Goal: Task Accomplishment & Management: Complete application form

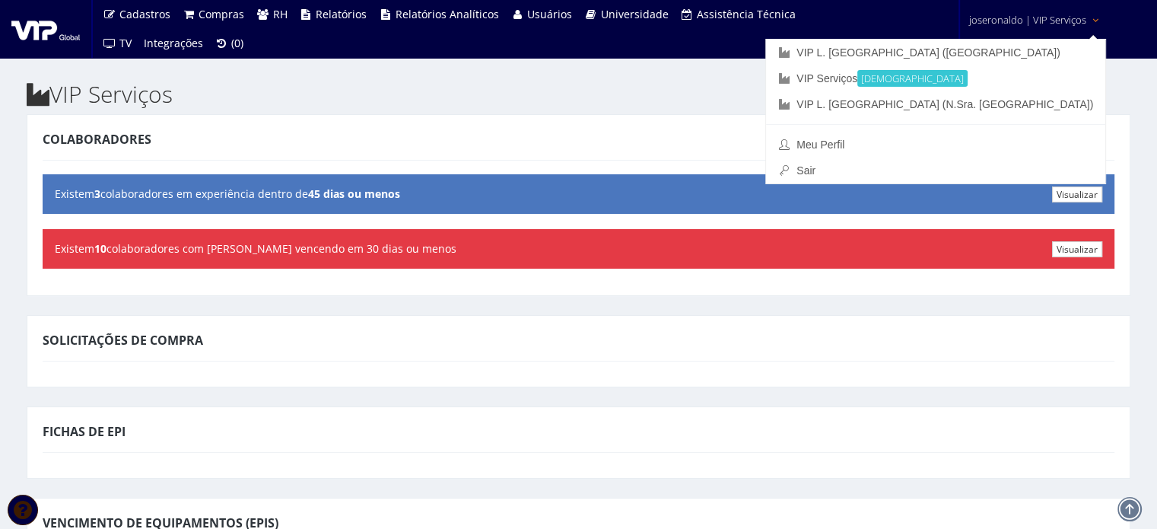
click at [1033, 15] on span "joseronaldo | VIP Serviços" at bounding box center [1027, 19] width 117 height 15
click at [1030, 46] on link "VIP L. [GEOGRAPHIC_DATA] ([GEOGRAPHIC_DATA])" at bounding box center [935, 53] width 339 height 26
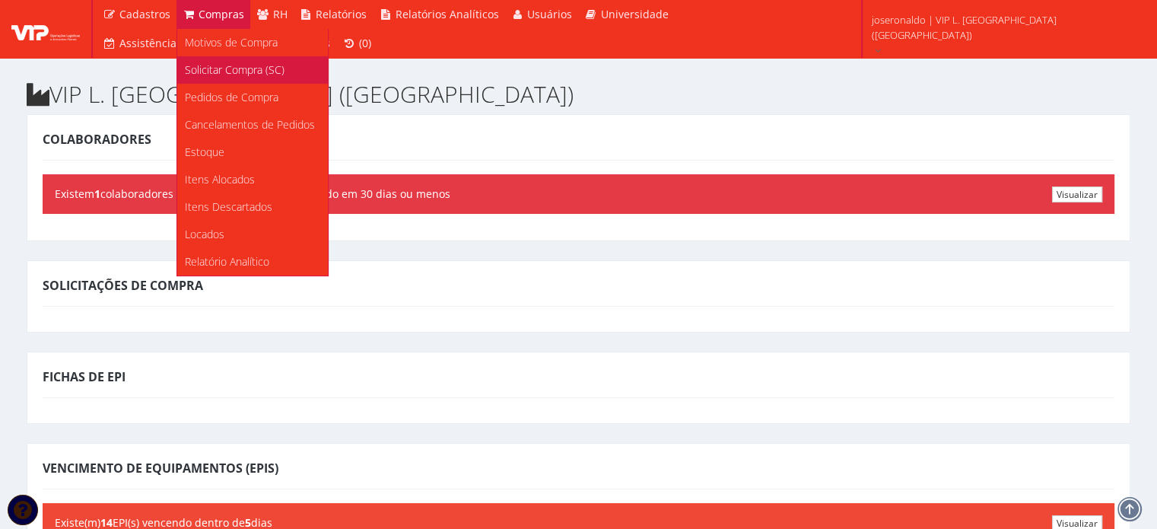
click at [214, 76] on span "Solicitar Compra (SC)" at bounding box center [235, 69] width 100 height 14
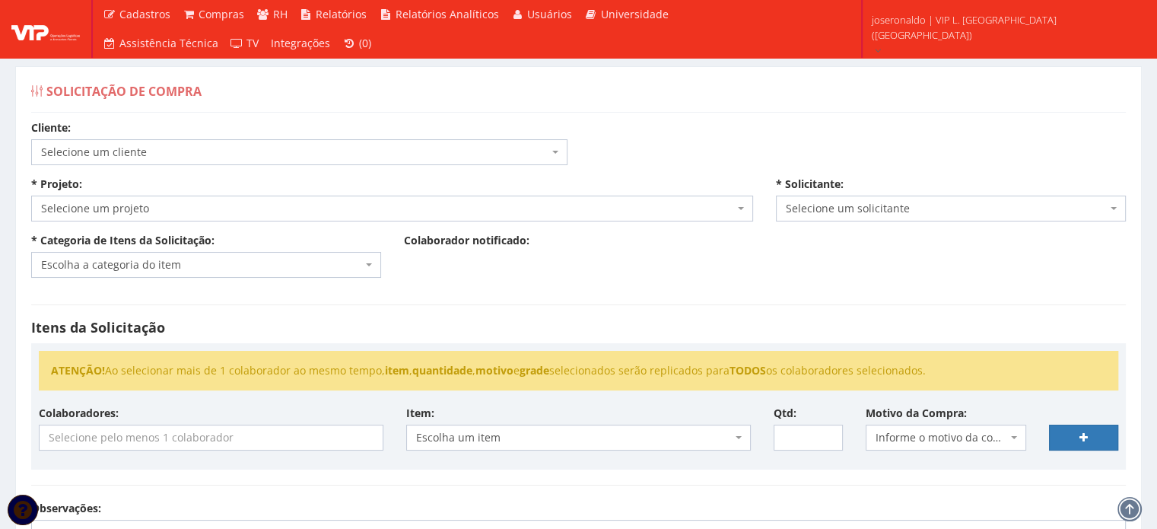
click at [484, 441] on span "Escolha um item" at bounding box center [574, 437] width 316 height 15
click at [158, 439] on input "search" at bounding box center [211, 437] width 343 height 24
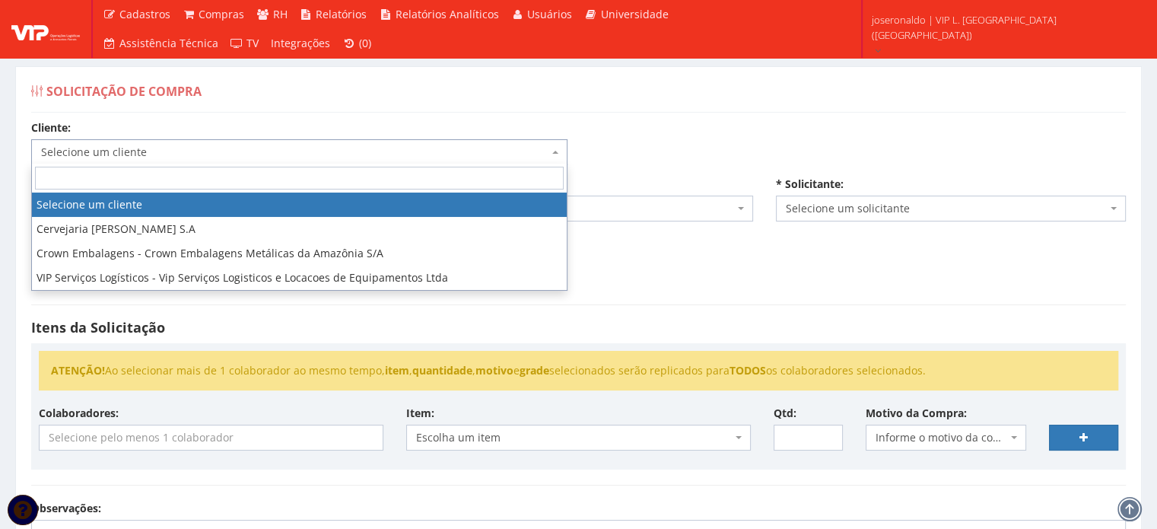
click at [91, 139] on span "Selecione um cliente" at bounding box center [299, 152] width 536 height 26
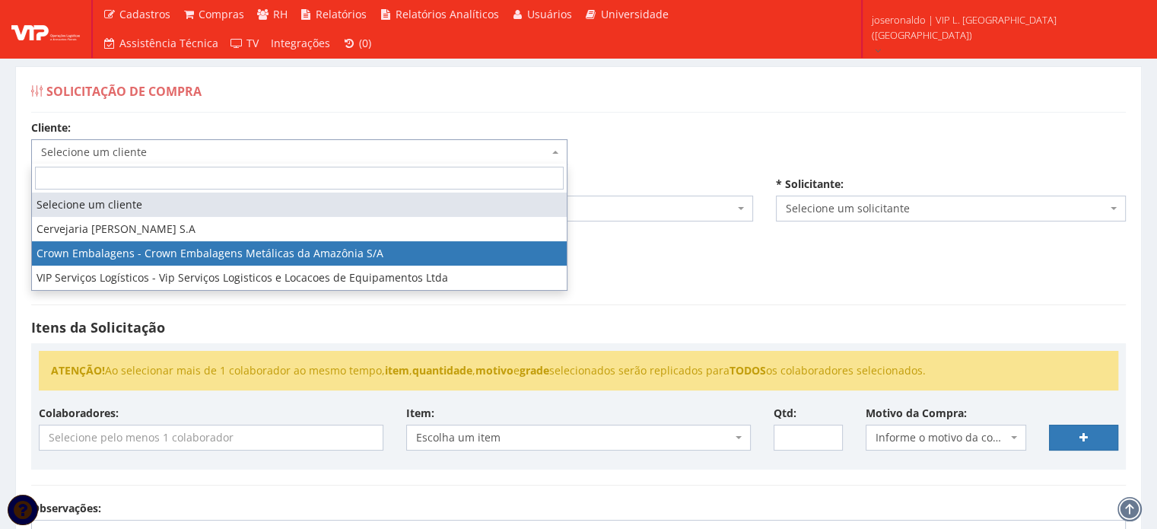
select select "23"
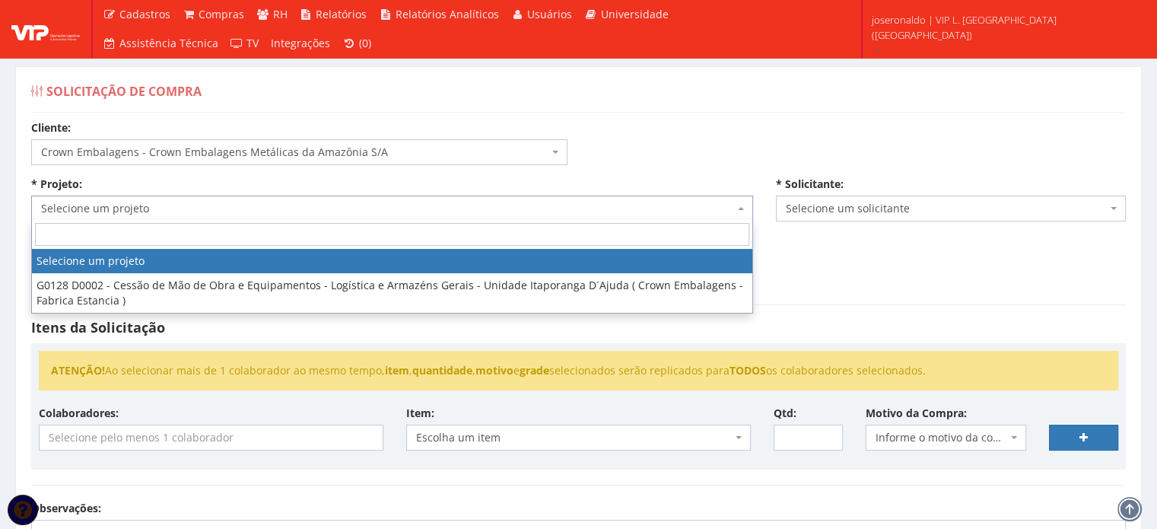
click at [125, 201] on span "Selecione um projeto" at bounding box center [387, 208] width 693 height 15
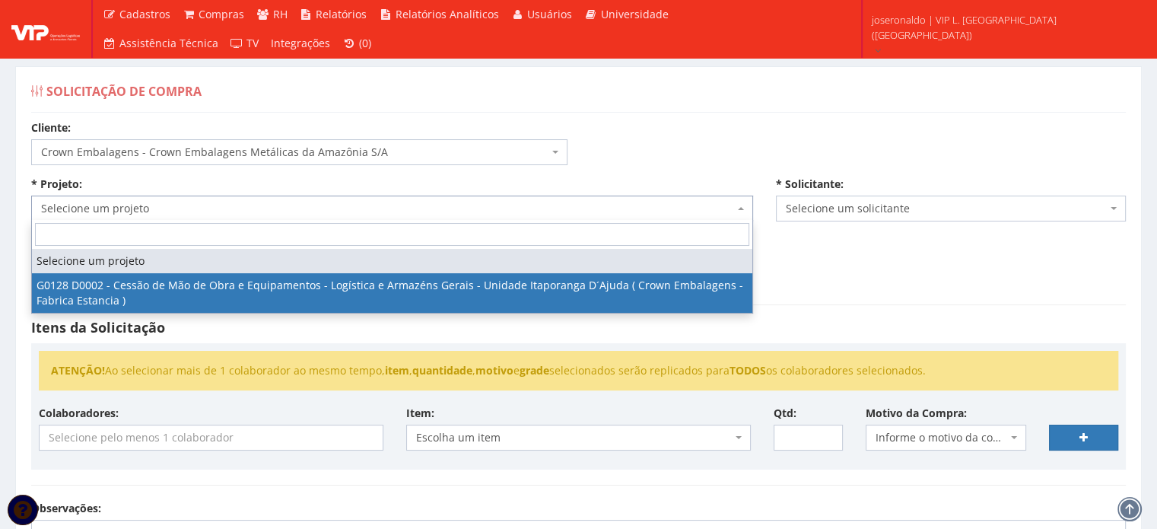
select select "128"
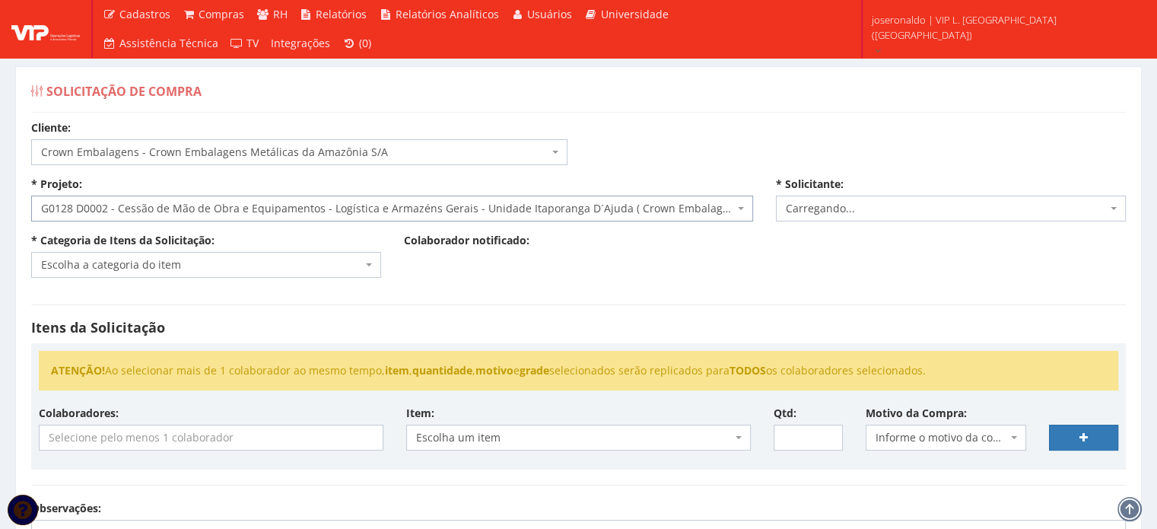
select select "1278"
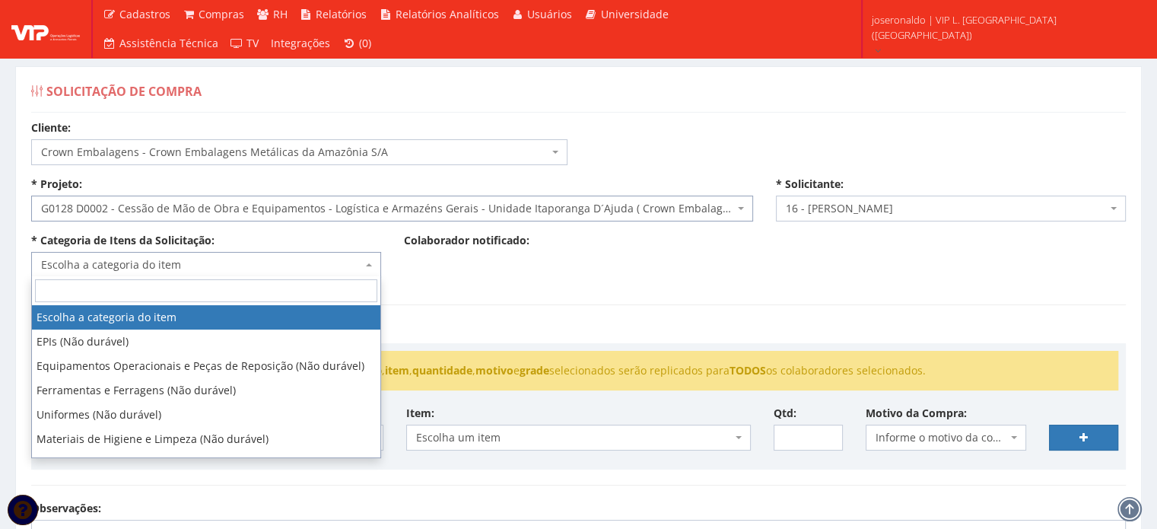
click at [119, 257] on span "Escolha a categoria do item" at bounding box center [201, 264] width 321 height 15
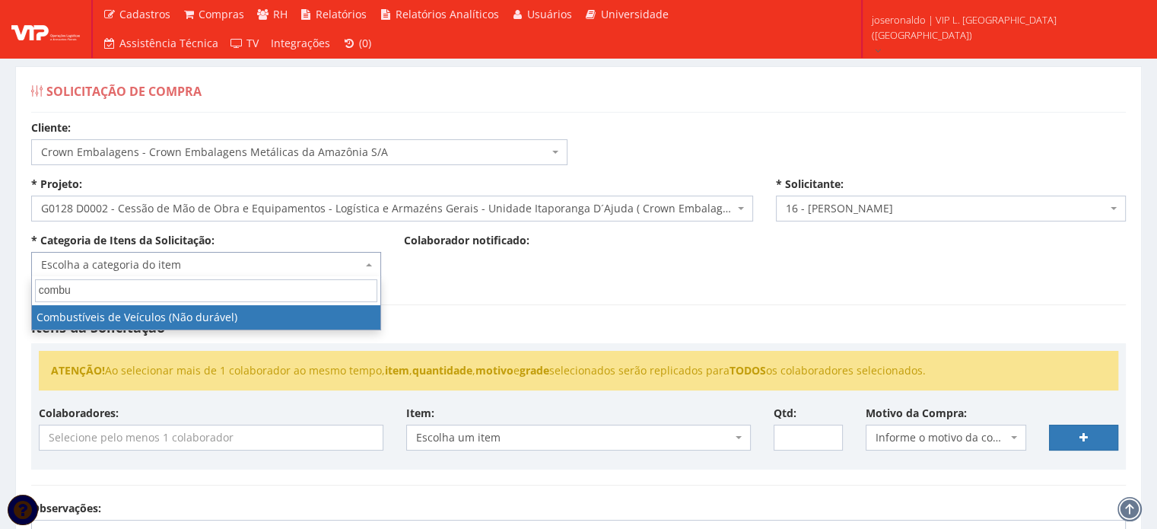
type input "combu"
select select "11"
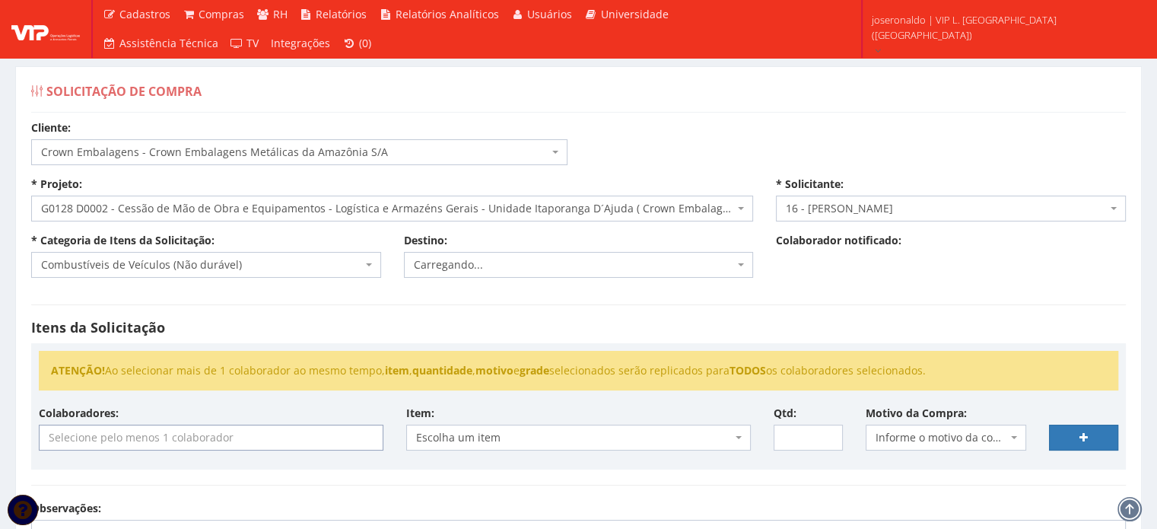
click at [169, 433] on input "search" at bounding box center [211, 437] width 343 height 24
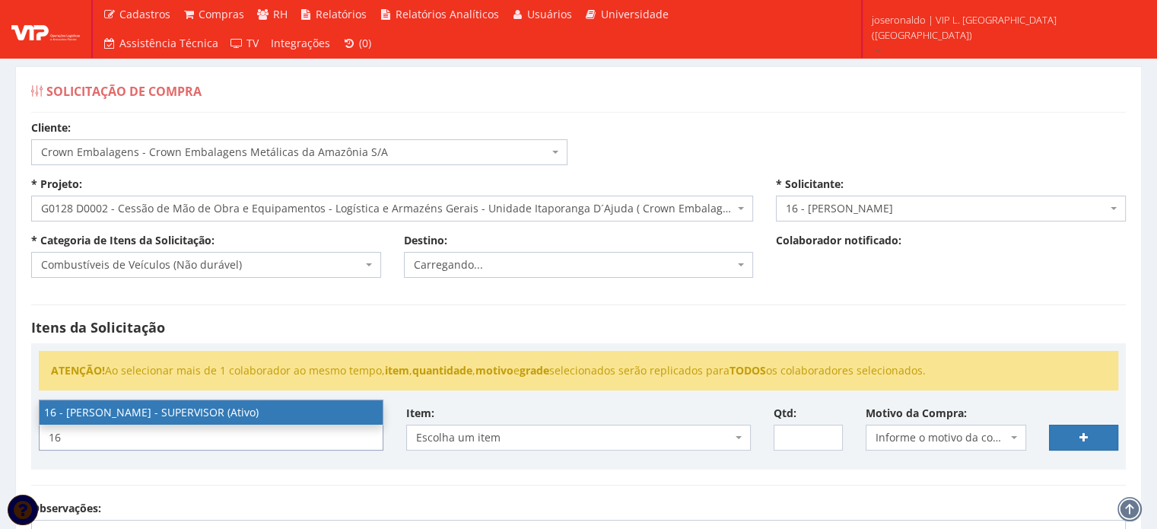
type input "16"
select select "1278"
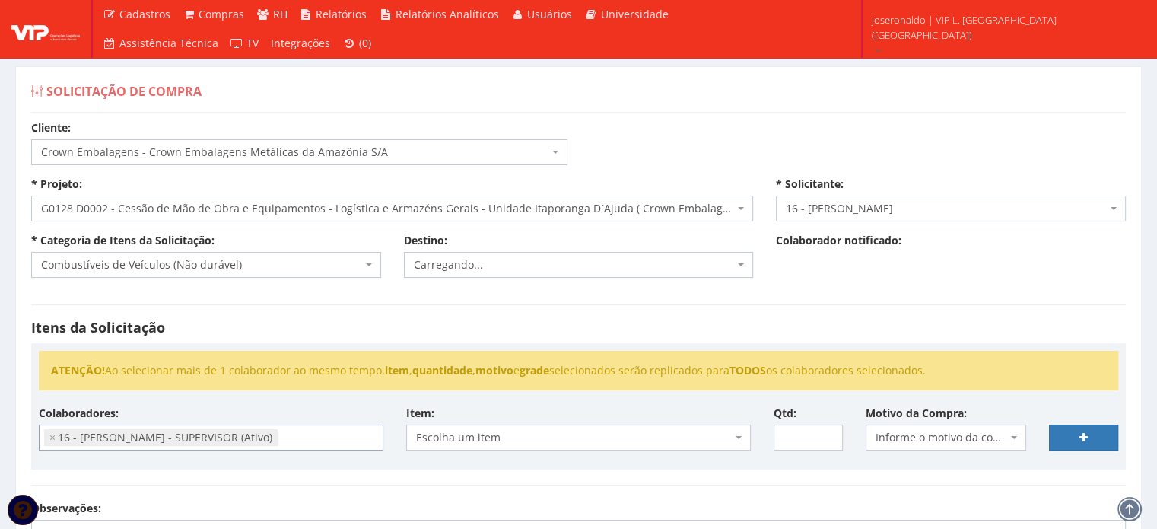
click at [498, 431] on span "Escolha um item" at bounding box center [574, 437] width 316 height 15
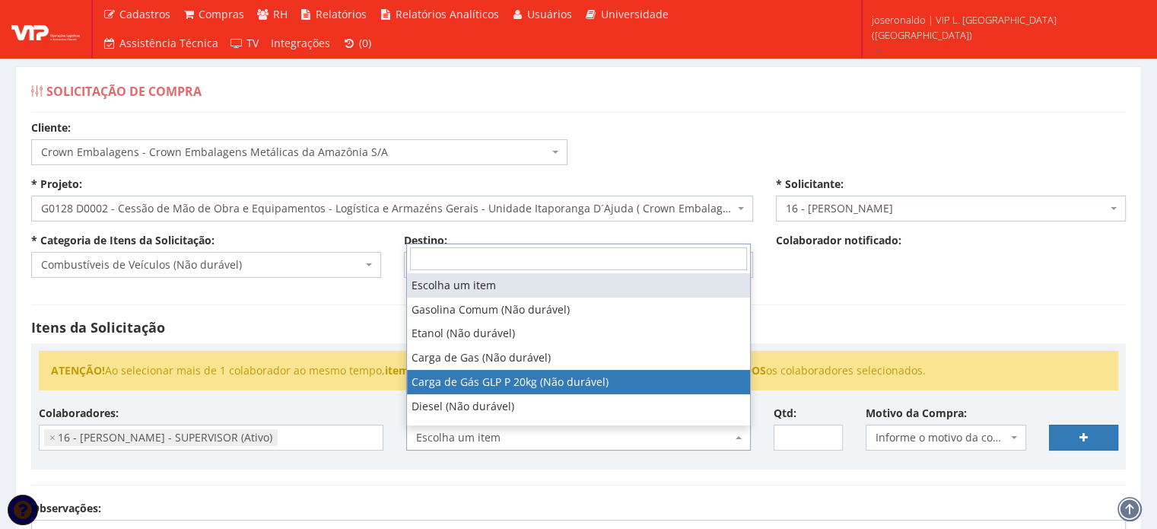
select select "792"
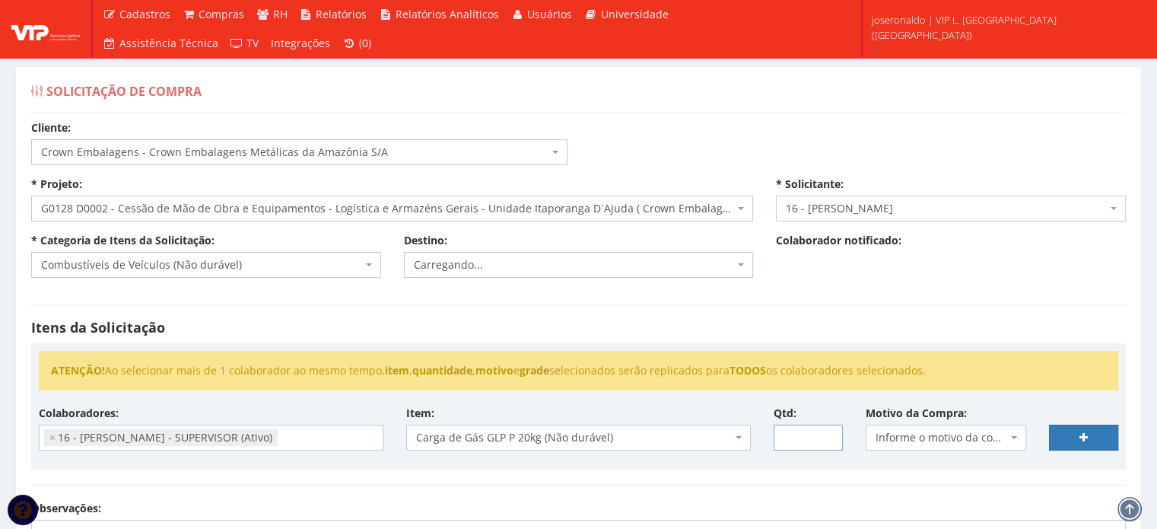
click at [804, 434] on input "Qtd:" at bounding box center [808, 438] width 69 height 26
type input "4"
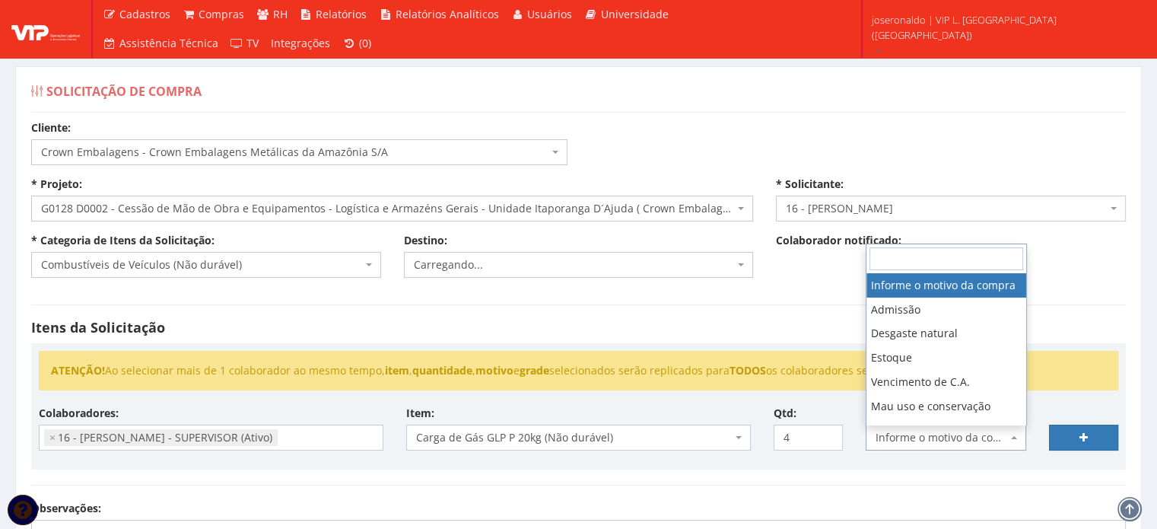
click at [933, 437] on span "Informe o motivo da compra" at bounding box center [942, 437] width 132 height 15
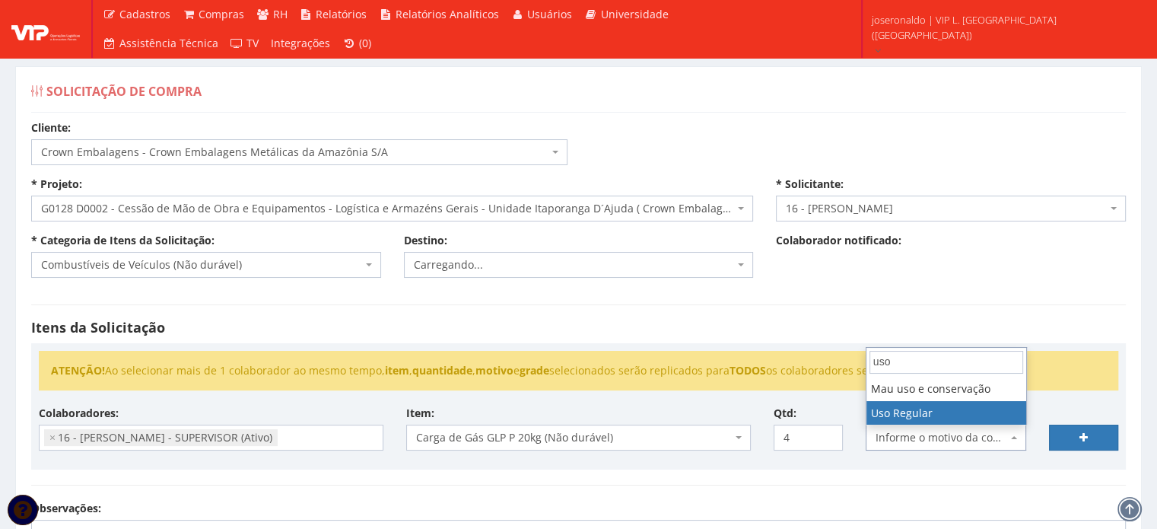
type input "uso"
select select "13"
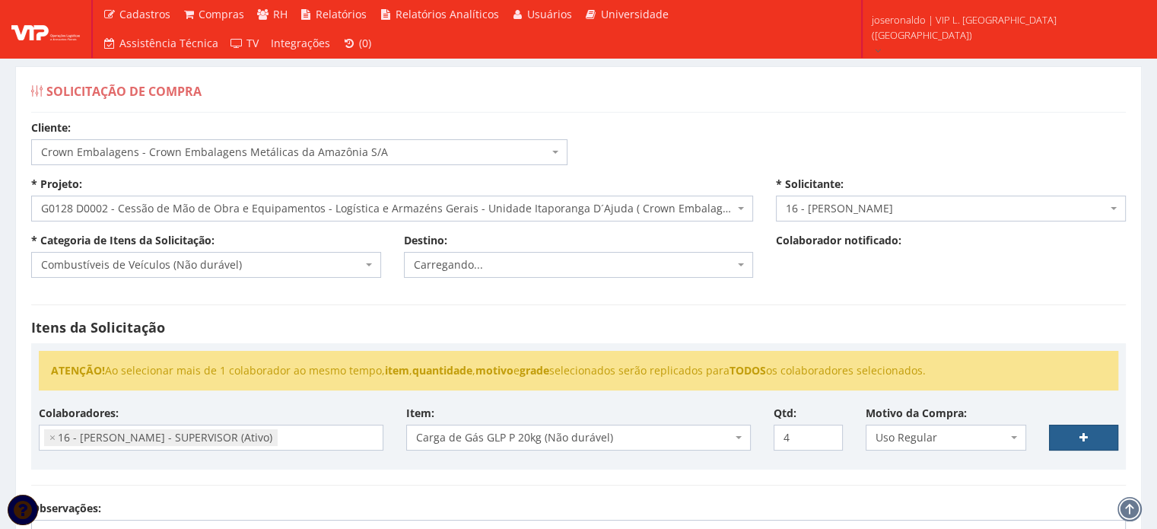
click at [1084, 432] on icon at bounding box center [1084, 437] width 8 height 11
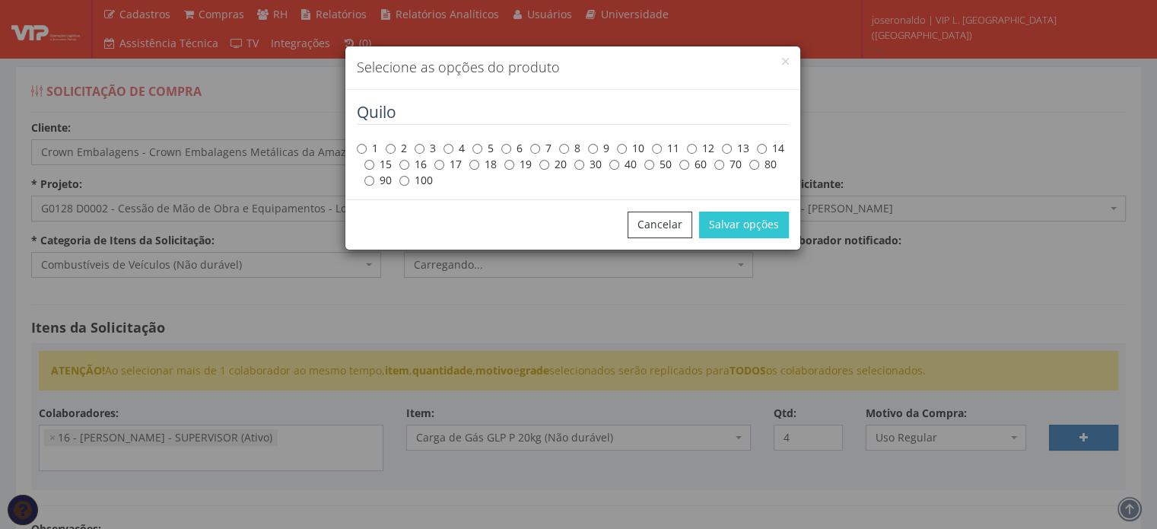
click at [561, 168] on label "20" at bounding box center [552, 164] width 27 height 15
click at [549, 168] on input "20" at bounding box center [544, 165] width 10 height 10
radio input "true"
click at [758, 228] on button "Salvar opções" at bounding box center [744, 225] width 90 height 26
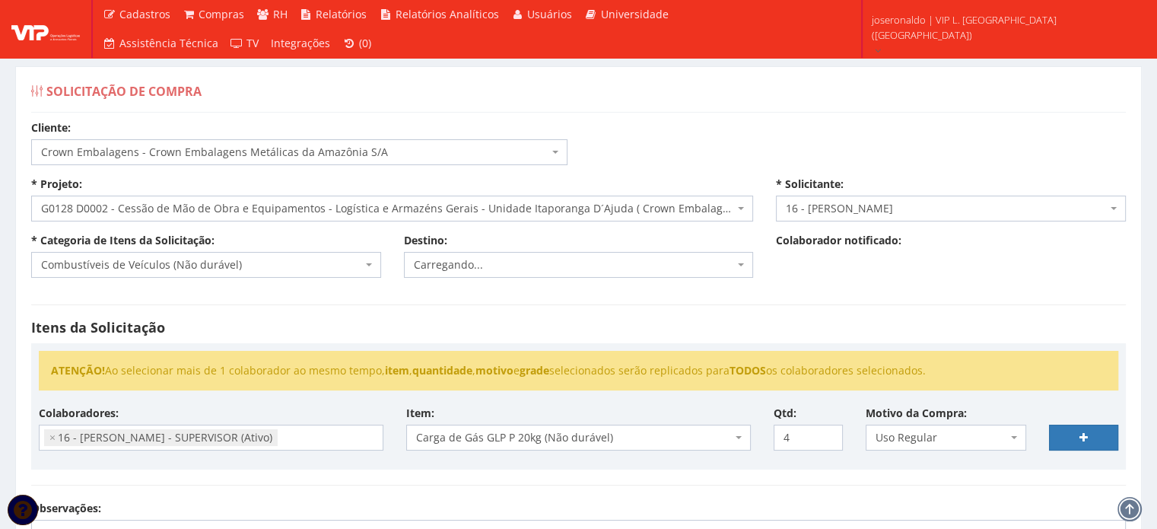
select select
type input "0"
select select
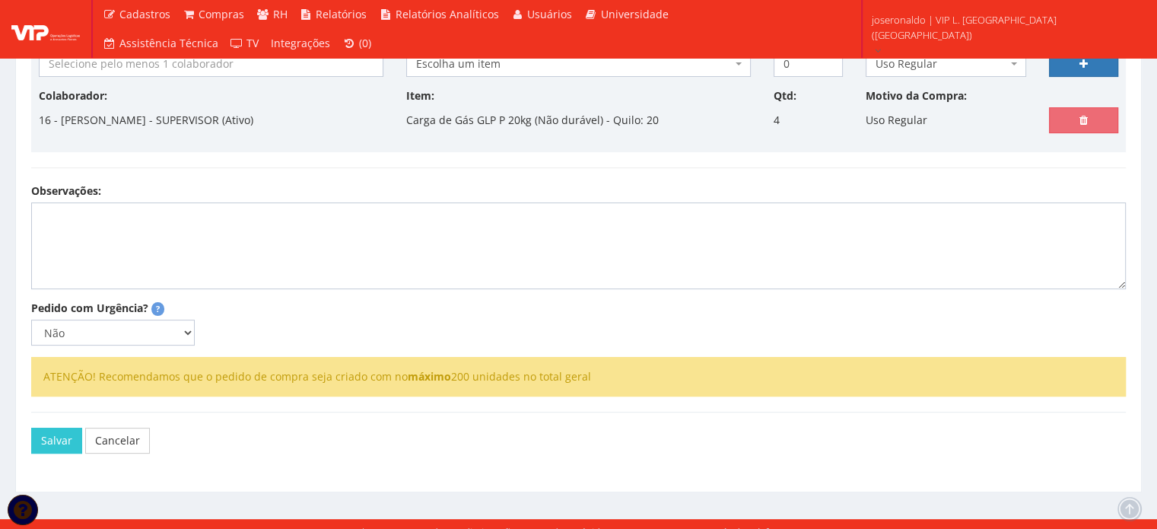
scroll to position [380, 0]
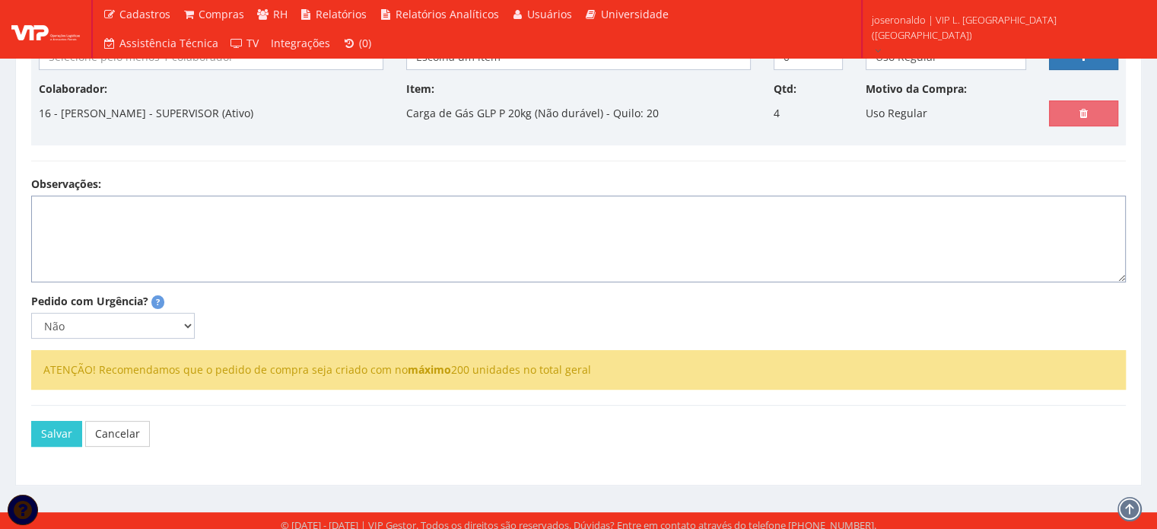
click at [394, 221] on textarea "Observações:" at bounding box center [578, 239] width 1095 height 87
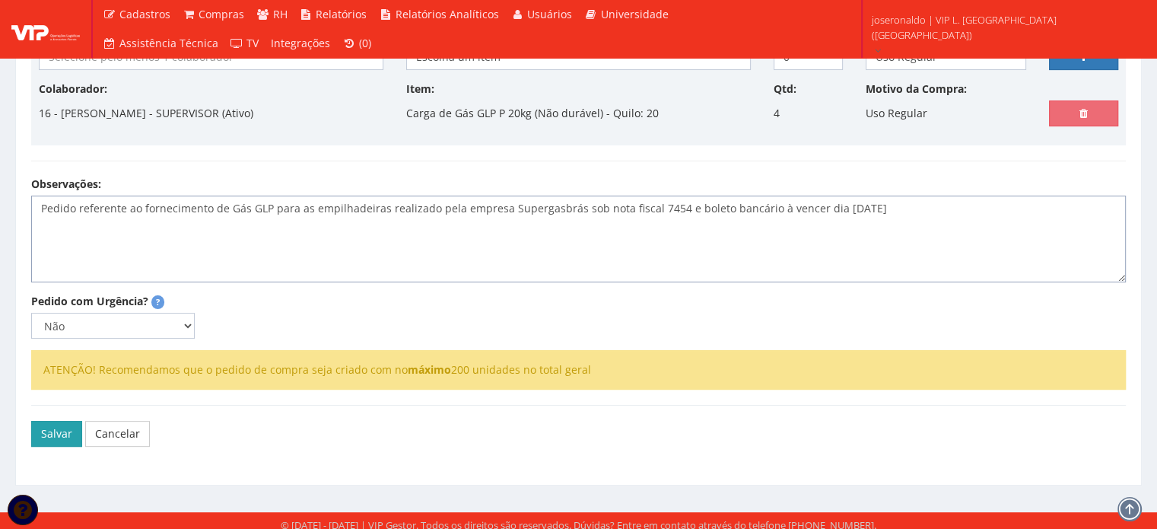
type textarea "Pedido referente ao fornecimento de Gás GLP para as empilhadeiras realizado pel…"
click at [49, 428] on button "Salvar" at bounding box center [56, 434] width 51 height 26
